Goal: Transaction & Acquisition: Download file/media

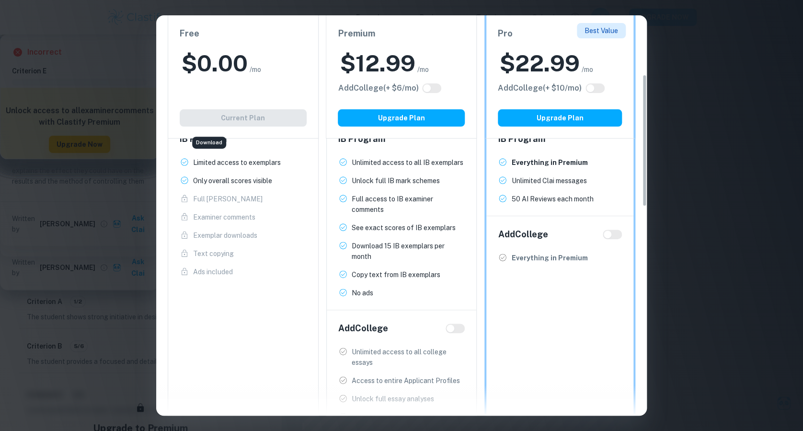
scroll to position [178, 0]
click at [609, 237] on input "checkbox" at bounding box center [607, 235] width 23 height 8
click at [609, 237] on input "checkbox" at bounding box center [617, 235] width 23 height 8
checkbox input "false"
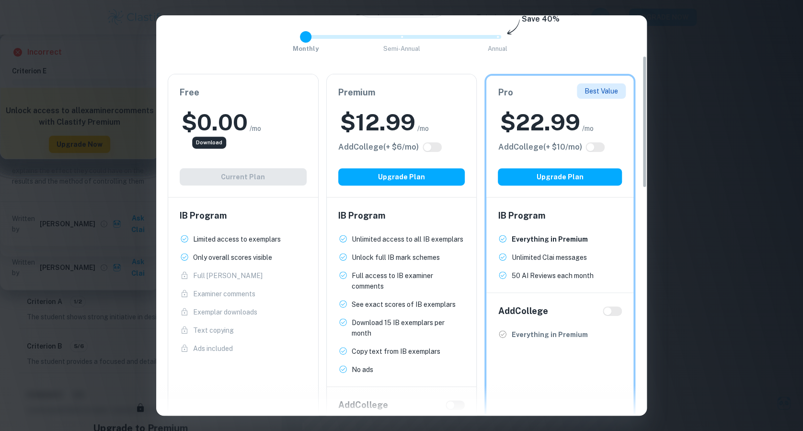
scroll to position [84, 0]
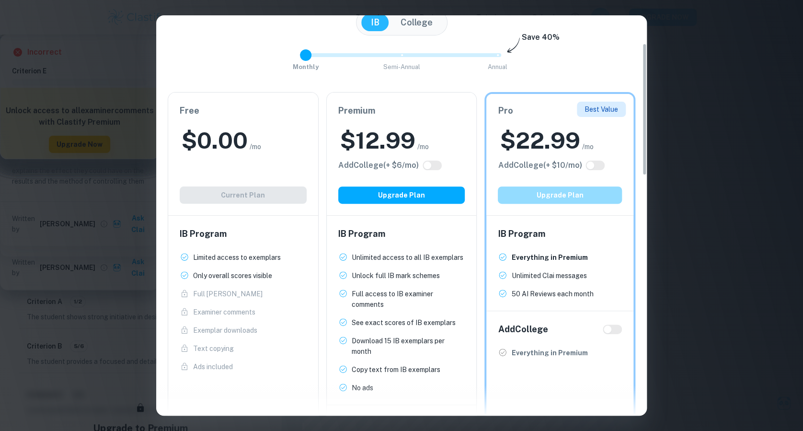
click at [570, 192] on button "Upgrade Plan" at bounding box center [560, 194] width 124 height 17
